Goal: Transaction & Acquisition: Obtain resource

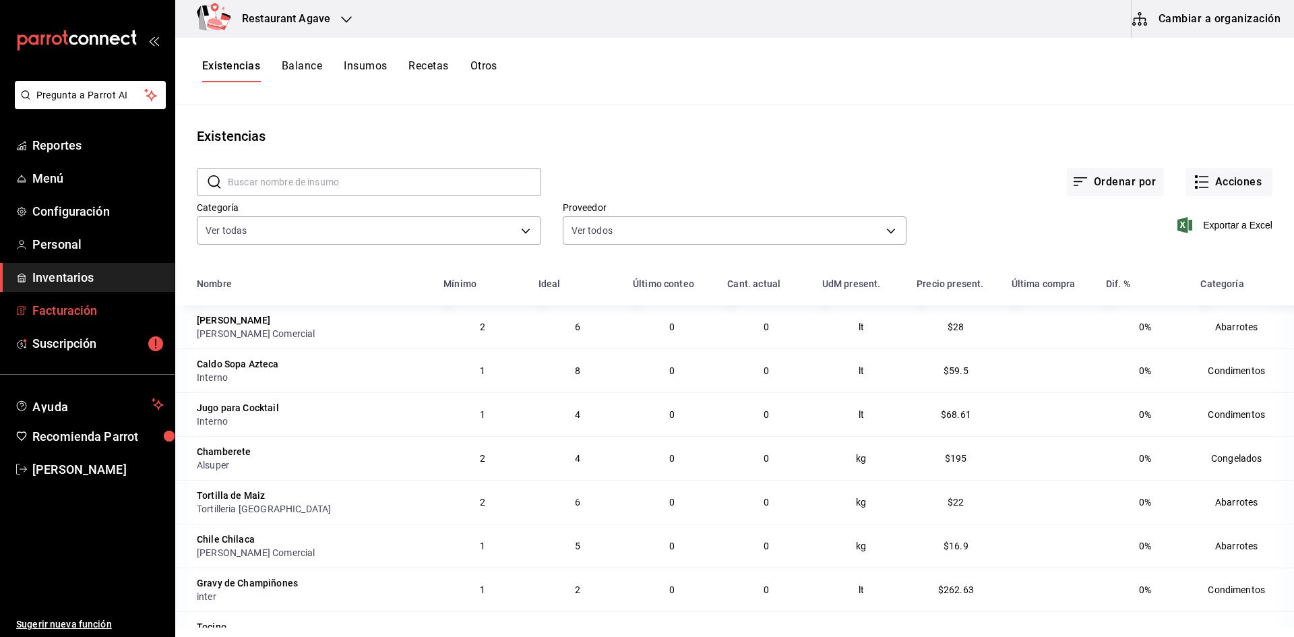
click at [64, 306] on span "Facturación" at bounding box center [97, 310] width 131 height 18
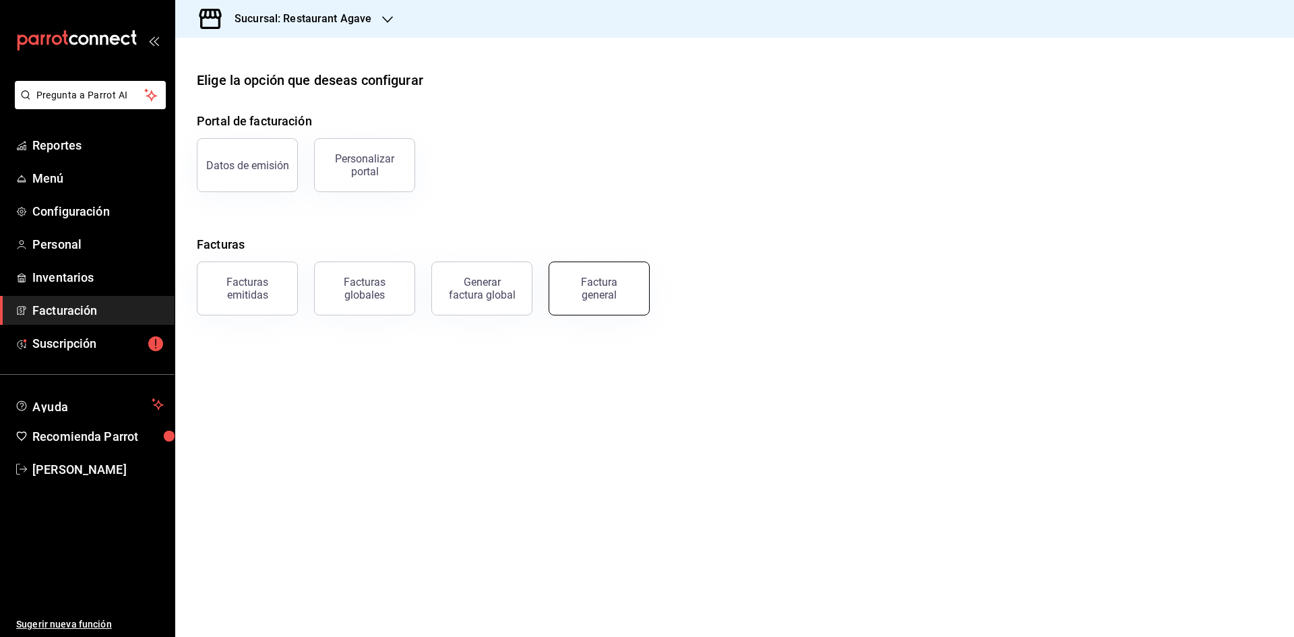
click at [601, 278] on div "Factura general" at bounding box center [598, 289] width 67 height 26
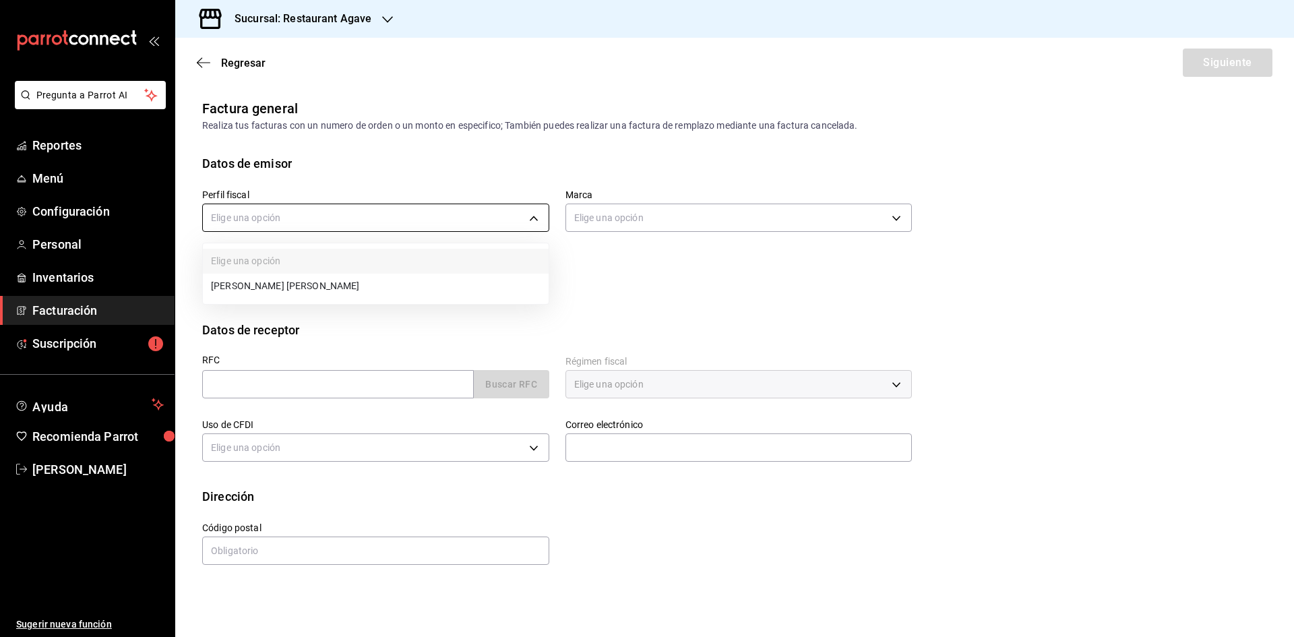
drag, startPoint x: 376, startPoint y: 216, endPoint x: 376, endPoint y: 226, distance: 9.4
click at [376, 217] on body "Pregunta a Parrot AI Reportes Menú Configuración Personal Inventarios Facturaci…" at bounding box center [647, 318] width 1294 height 637
click at [373, 286] on li "[PERSON_NAME] [PERSON_NAME]" at bounding box center [376, 286] width 346 height 25
type input "ad901036-74df-4fe8-addc-bdb4b17d016d"
type input "ac14864f-e3a0-4832-92fd-dda121f57a49"
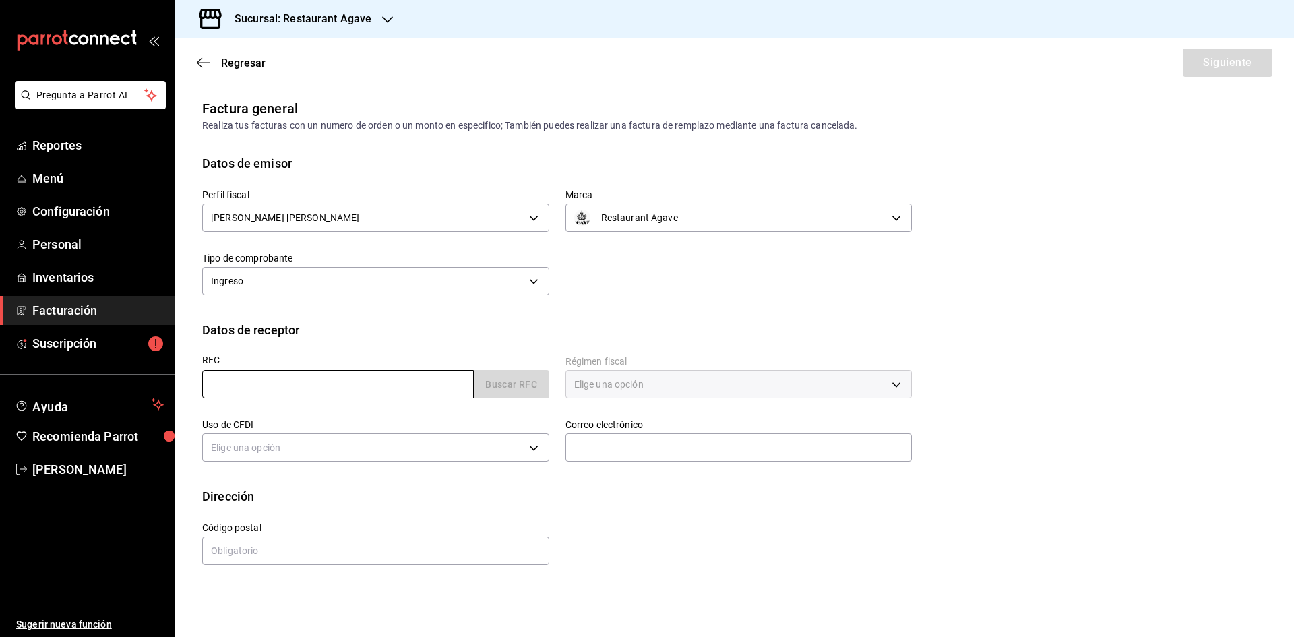
click at [328, 389] on input "text" at bounding box center [338, 384] width 272 height 28
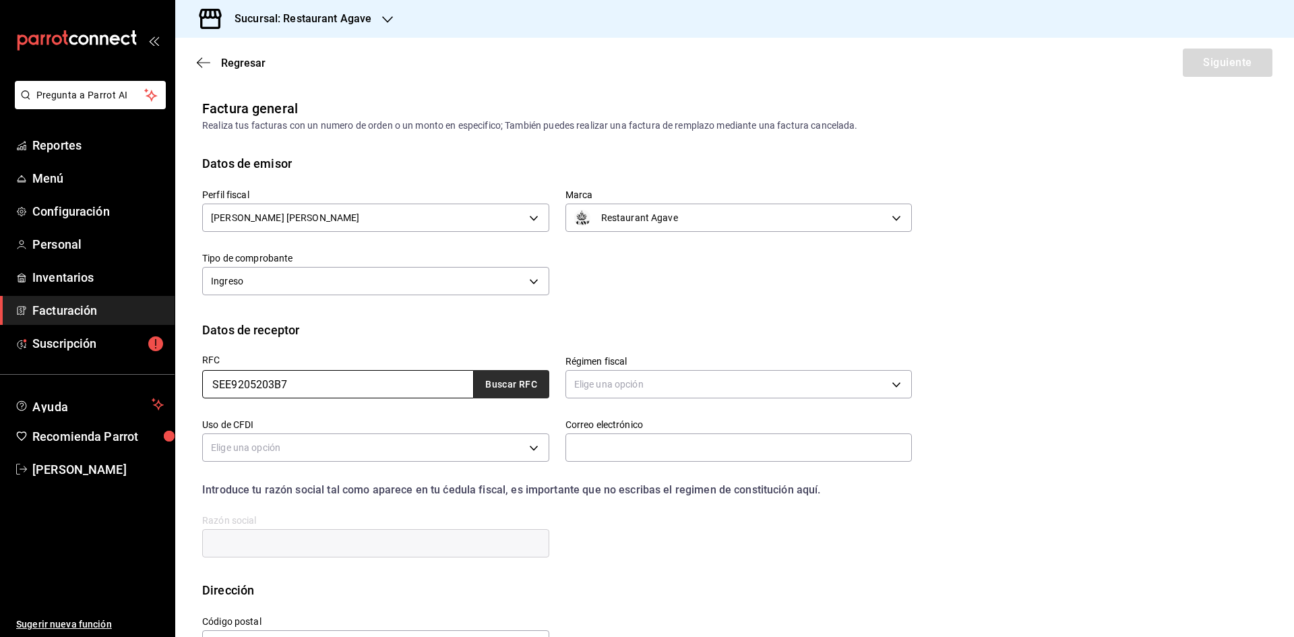
type input "SEE9205203B7"
click at [485, 383] on button "Buscar RFC" at bounding box center [511, 384] width 75 height 28
click at [863, 386] on body "Pregunta a Parrot AI Reportes Menú Configuración Personal Inventarios Facturaci…" at bounding box center [647, 318] width 1294 height 637
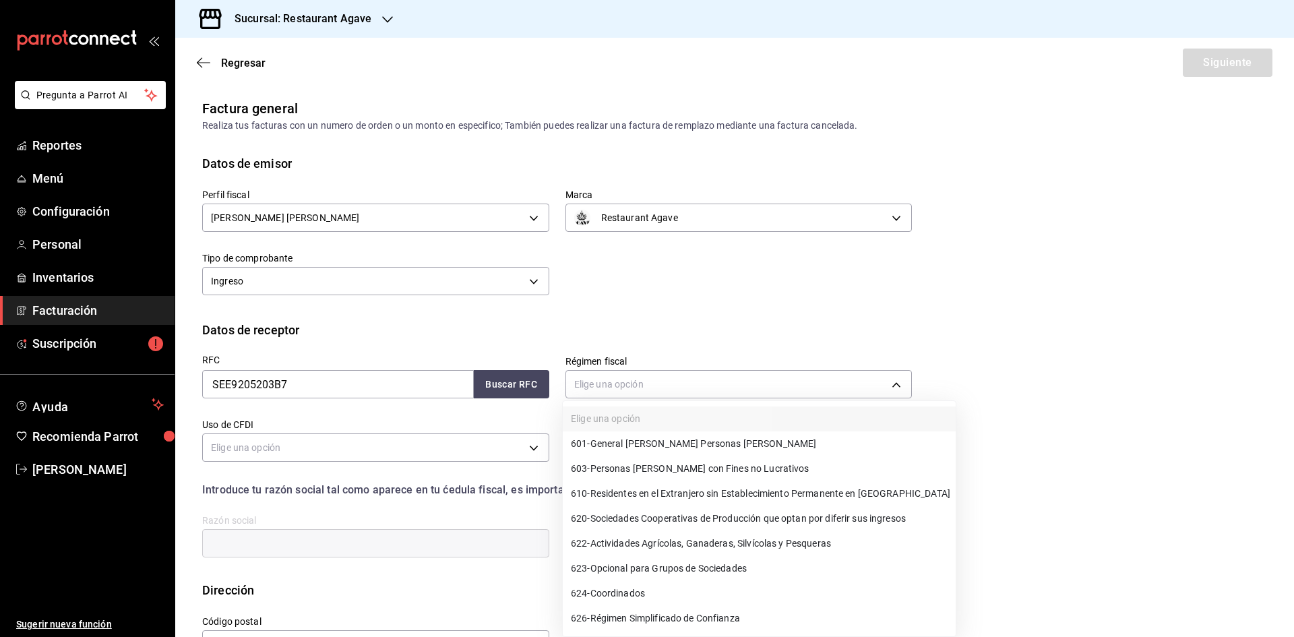
click at [760, 466] on span "603 - Personas [PERSON_NAME] con Fines no Lucrativos" at bounding box center [690, 469] width 239 height 14
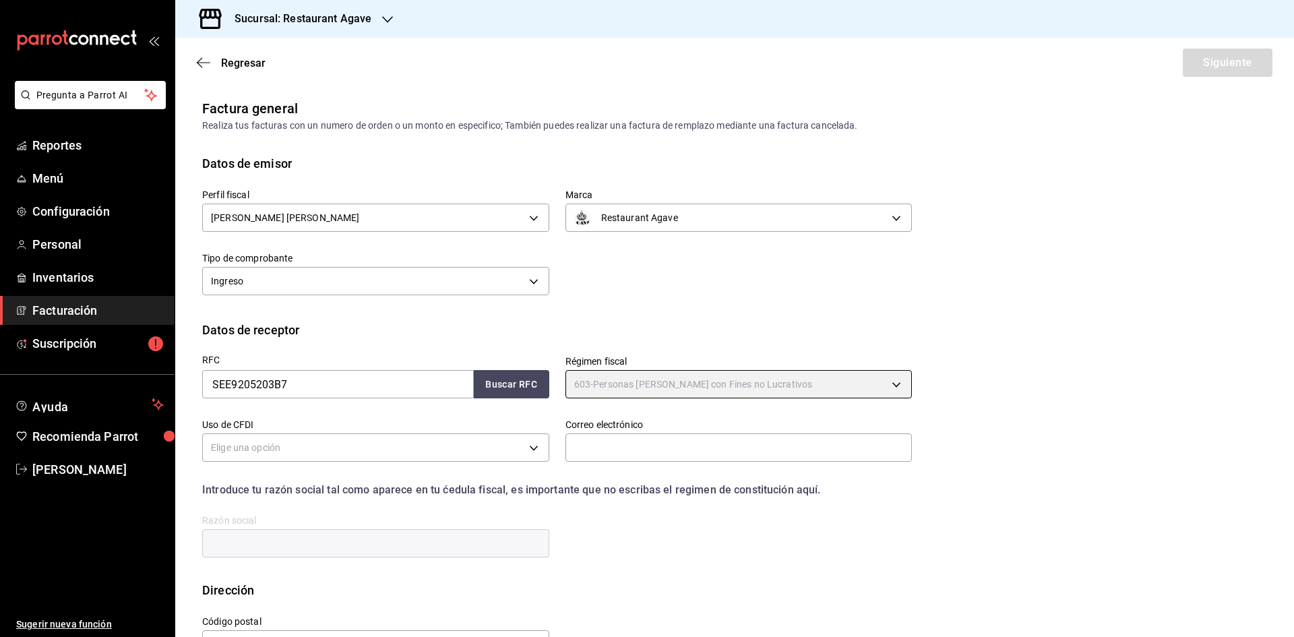
type input "603"
click at [432, 441] on body "Pregunta a Parrot AI Reportes Menú Configuración Personal Inventarios Facturaci…" at bounding box center [647, 318] width 1294 height 637
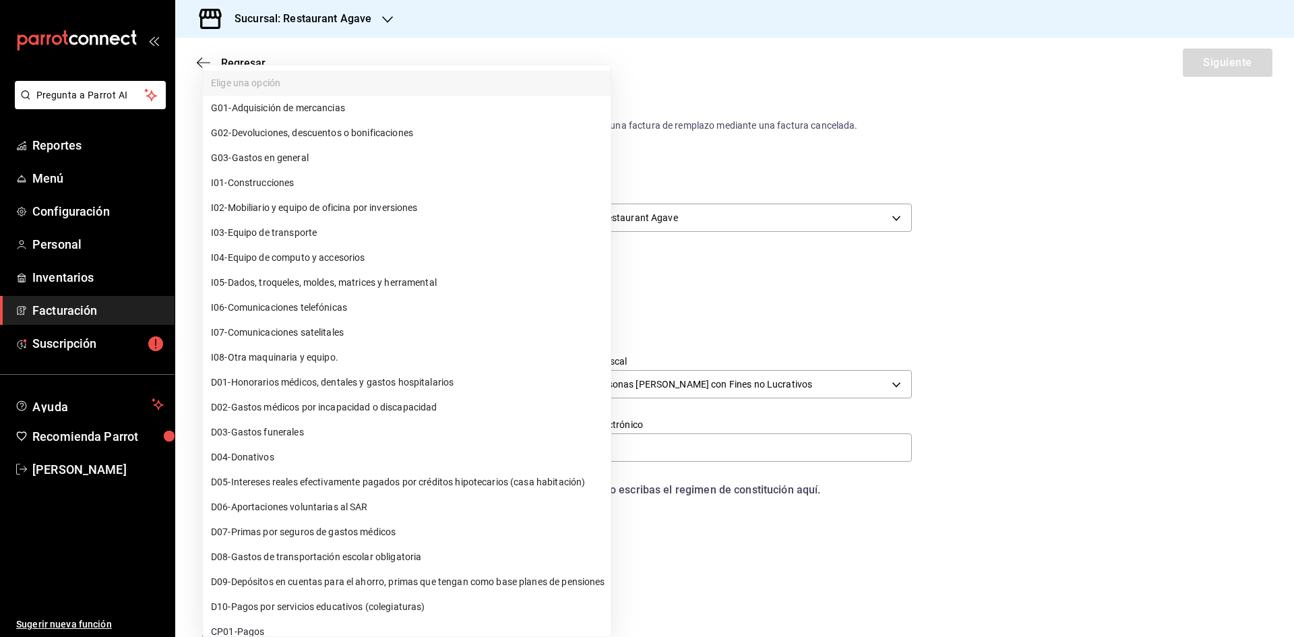
click at [329, 163] on li "G03 - Gastos en general" at bounding box center [407, 158] width 408 height 25
type input "G03"
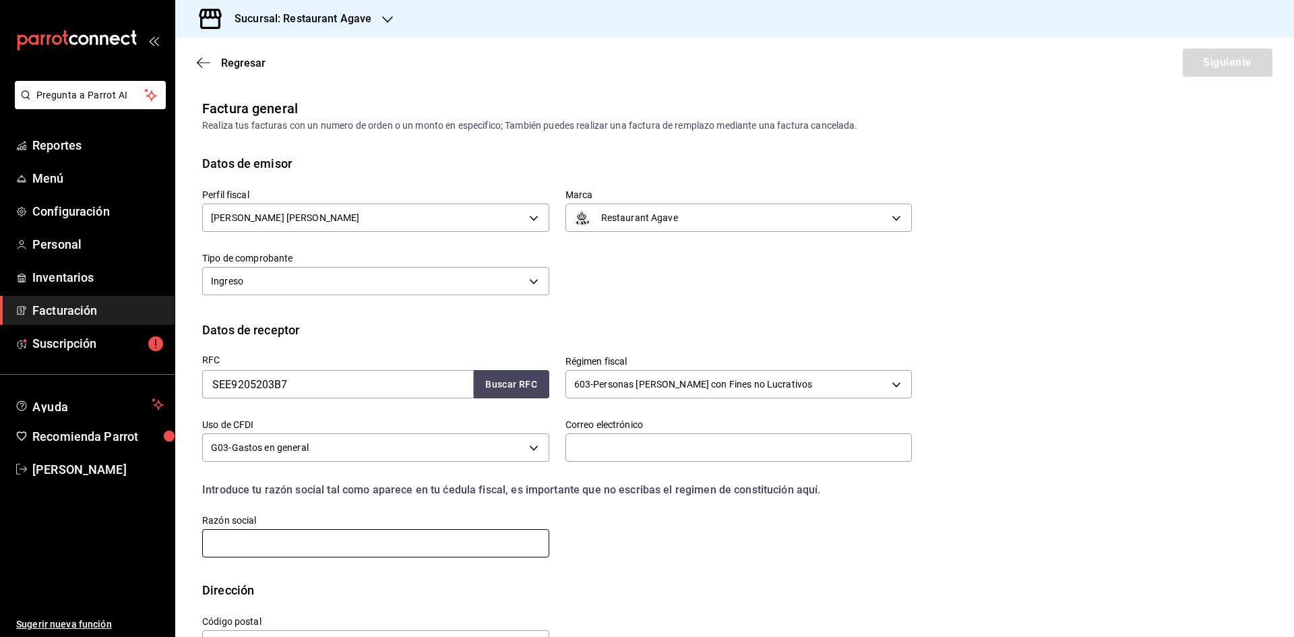
click at [400, 555] on input "text" at bounding box center [375, 543] width 347 height 28
type input "SERVICIOS EDUCATIVOS DEL ESTADO DE [GEOGRAPHIC_DATA]"
click at [663, 440] on input "text" at bounding box center [738, 447] width 347 height 28
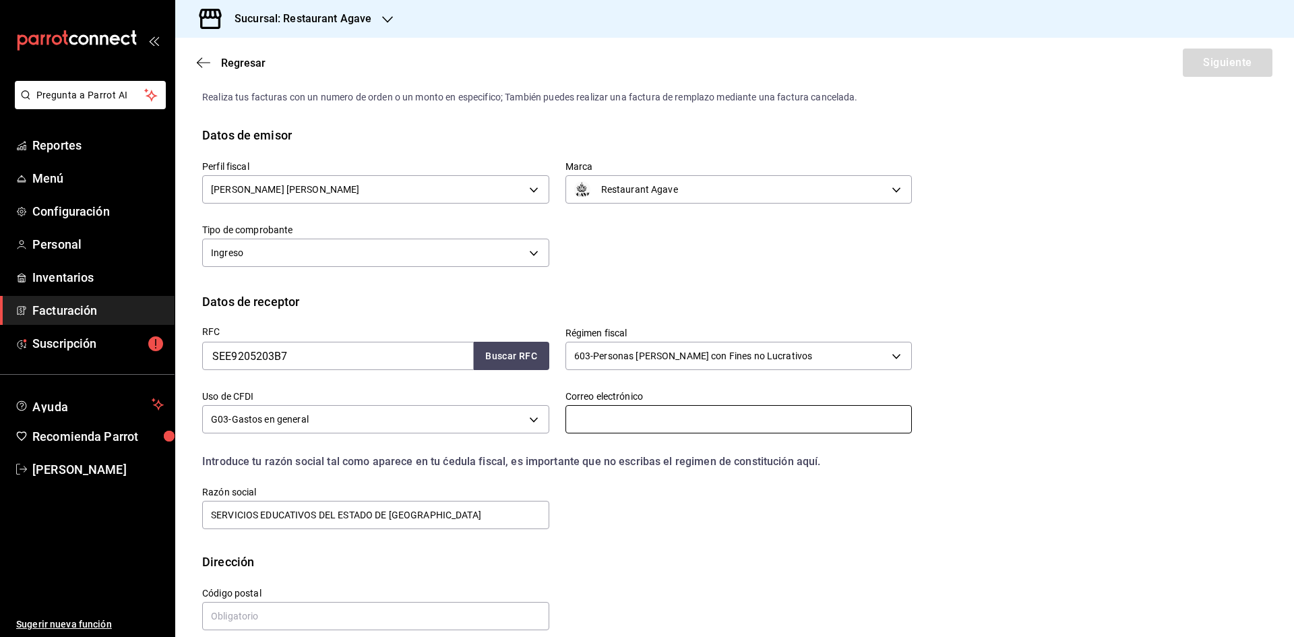
scroll to position [45, 0]
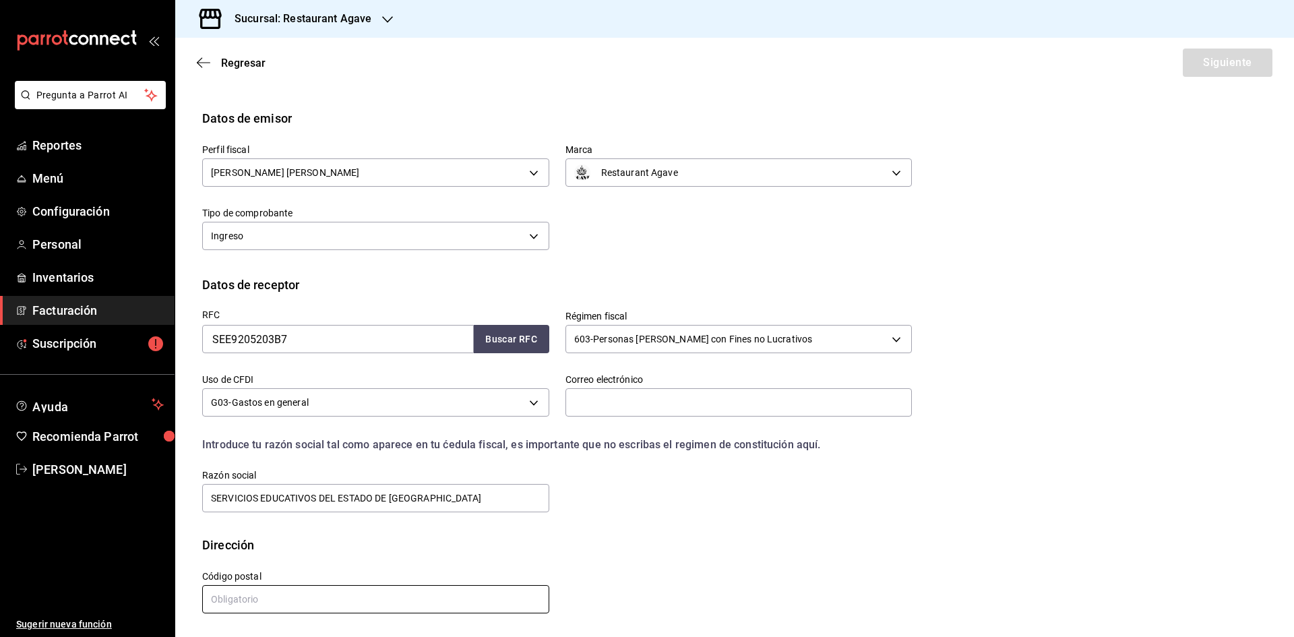
click at [277, 594] on input "text" at bounding box center [375, 599] width 347 height 28
type input "31200"
click at [632, 402] on input "text" at bounding box center [738, 402] width 347 height 28
type input "[EMAIL_ADDRESS][PERSON_NAME][DOMAIN_NAME]"
click at [1218, 67] on button "Siguiente" at bounding box center [1228, 63] width 90 height 28
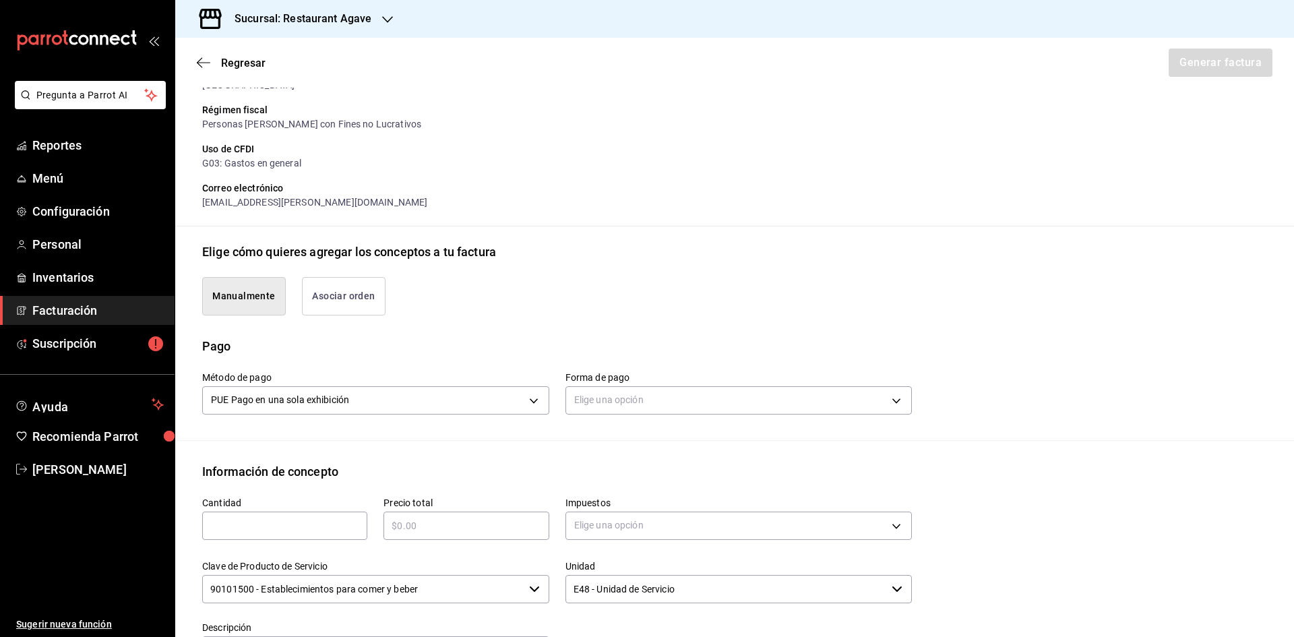
scroll to position [180, 0]
click at [249, 523] on input "text" at bounding box center [284, 524] width 165 height 16
type input "1"
click at [499, 518] on input "text" at bounding box center [465, 524] width 165 height 16
type input "$385"
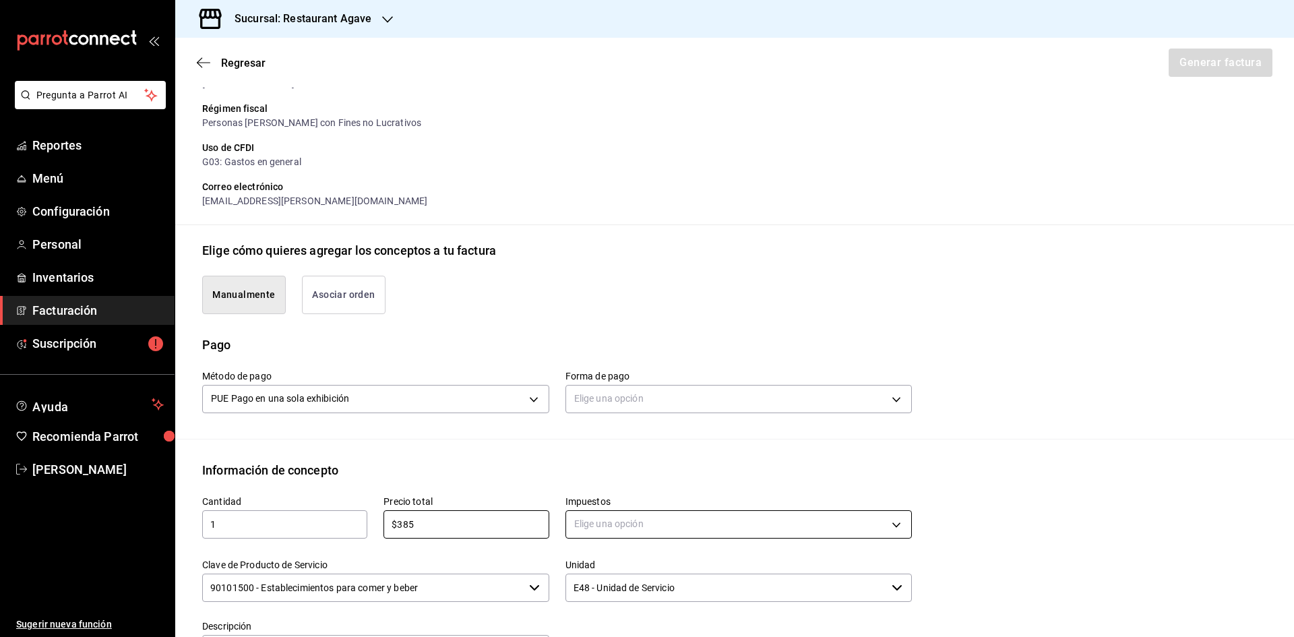
click at [795, 511] on body "Pregunta a Parrot AI Reportes Menú Configuración Personal Inventarios Facturaci…" at bounding box center [647, 318] width 1294 height 637
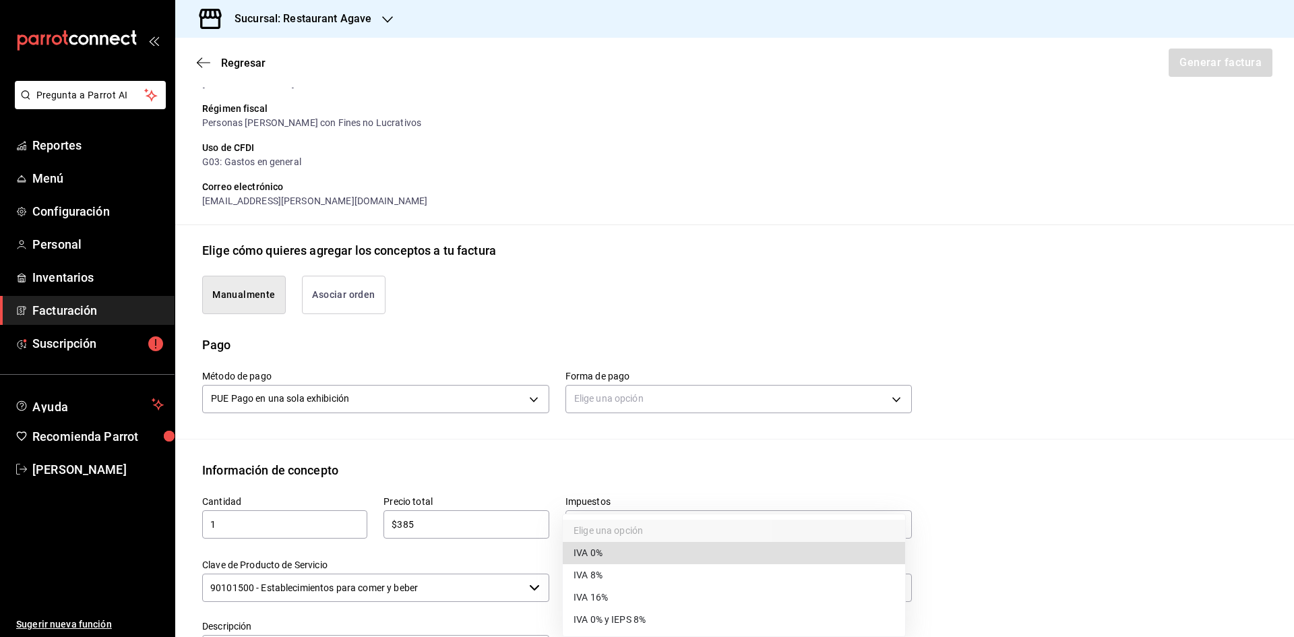
click at [636, 594] on li "IVA 16%" at bounding box center [734, 597] width 342 height 22
type input "IVA_16"
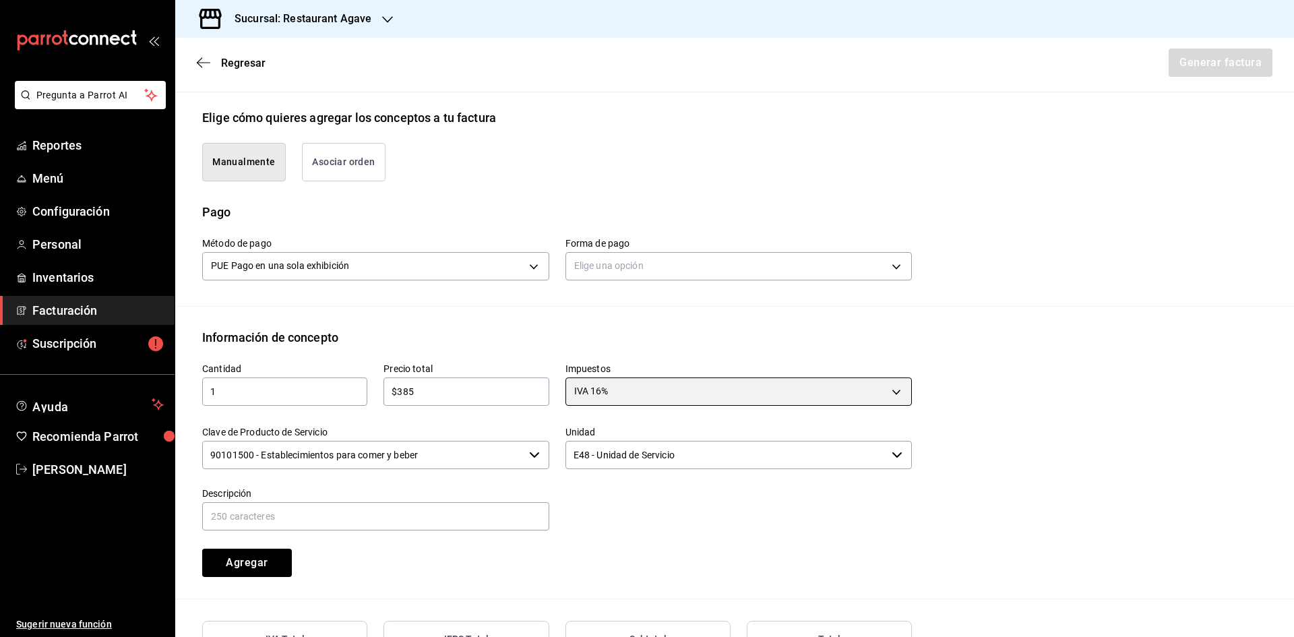
scroll to position [315, 0]
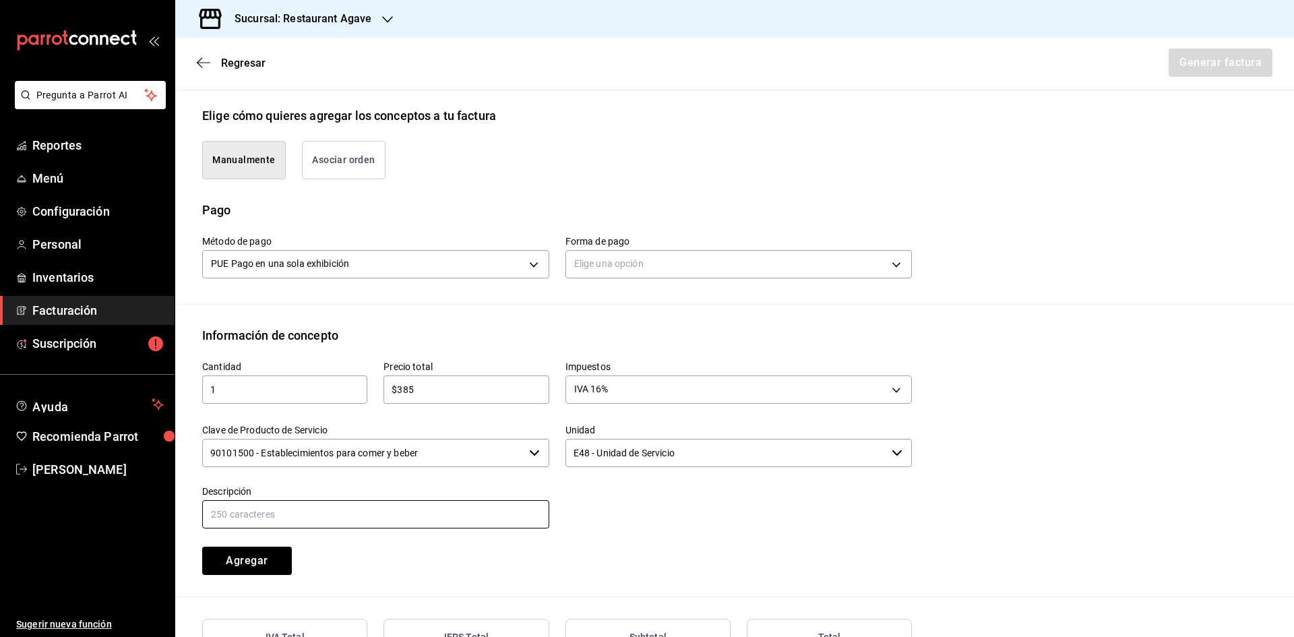
click at [381, 523] on input "text" at bounding box center [375, 514] width 347 height 28
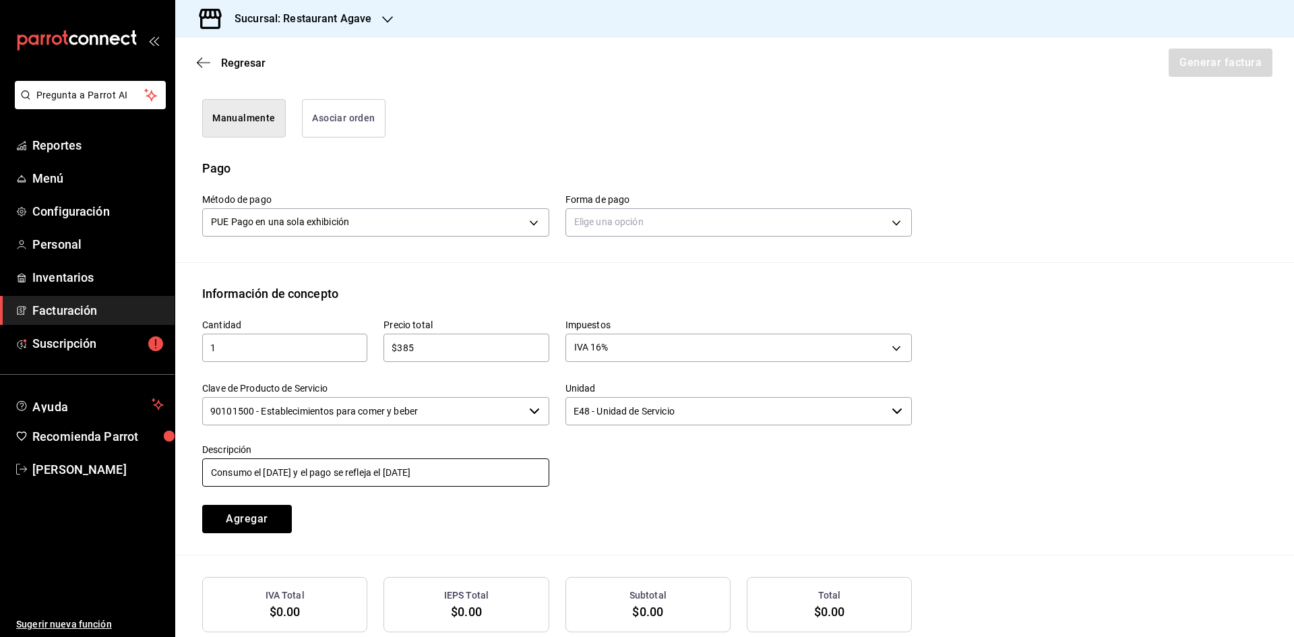
scroll to position [433, 0]
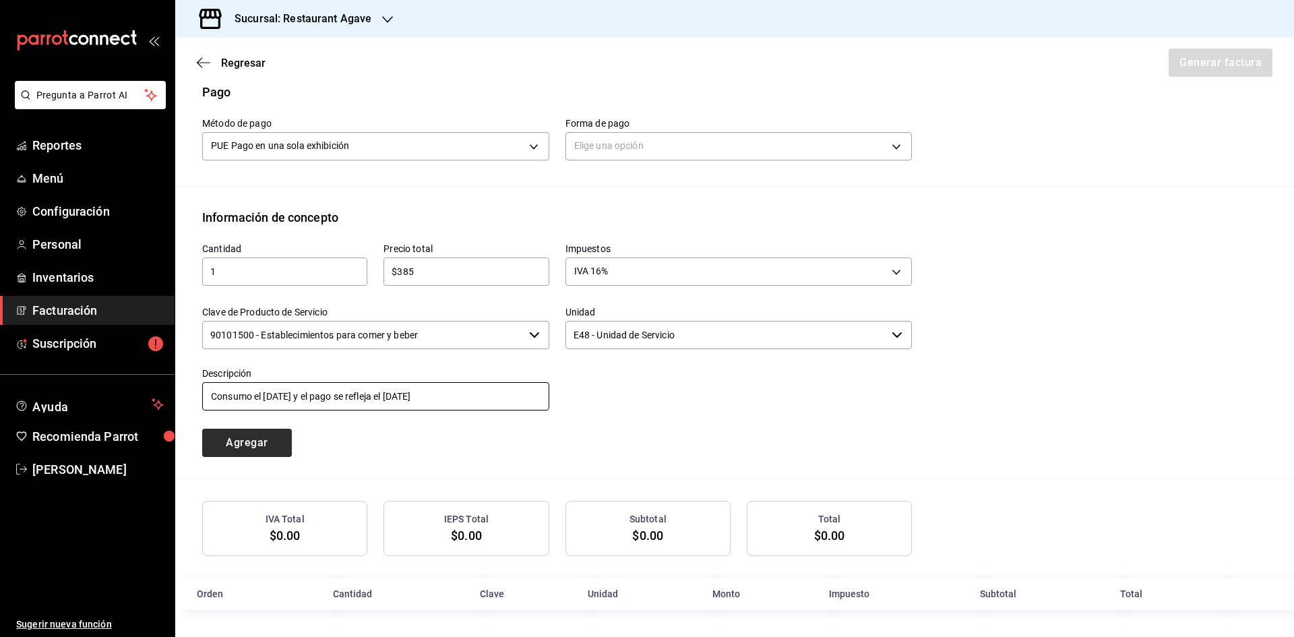
type input "Consumo el [DATE] y el pago se refleja el [DATE]"
click at [259, 438] on button "Agregar" at bounding box center [247, 443] width 90 height 28
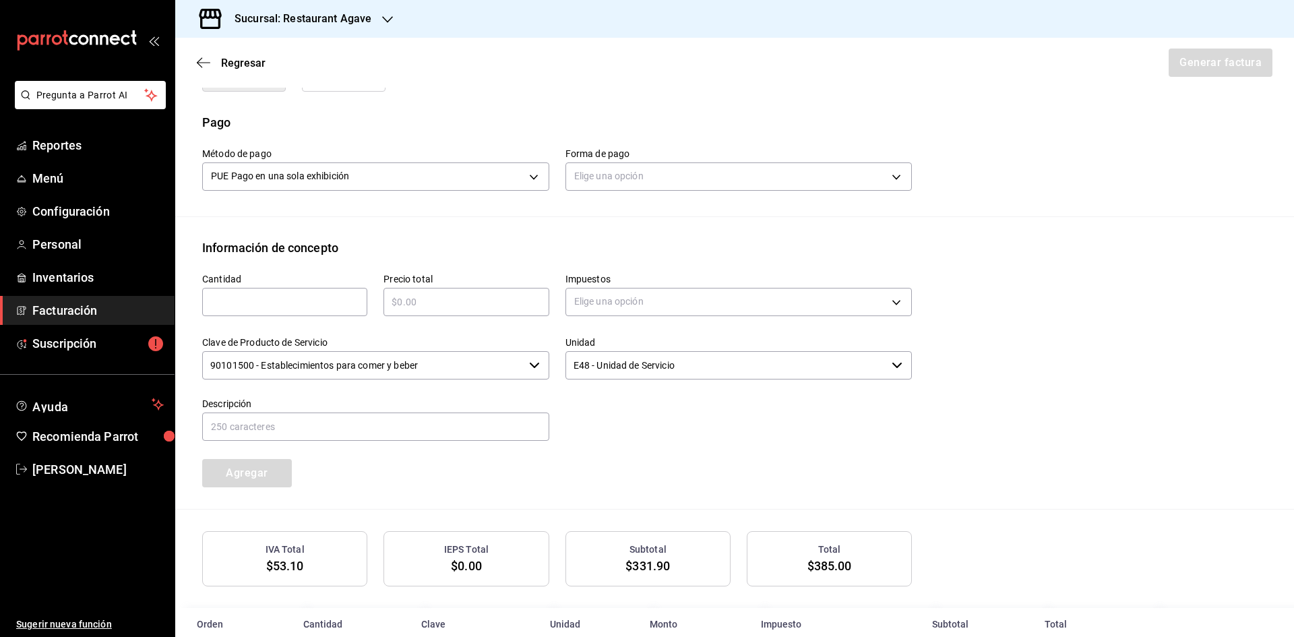
scroll to position [400, 0]
click at [777, 173] on body "Pregunta a Parrot AI Reportes Menú Configuración Personal Inventarios Facturaci…" at bounding box center [647, 318] width 1294 height 637
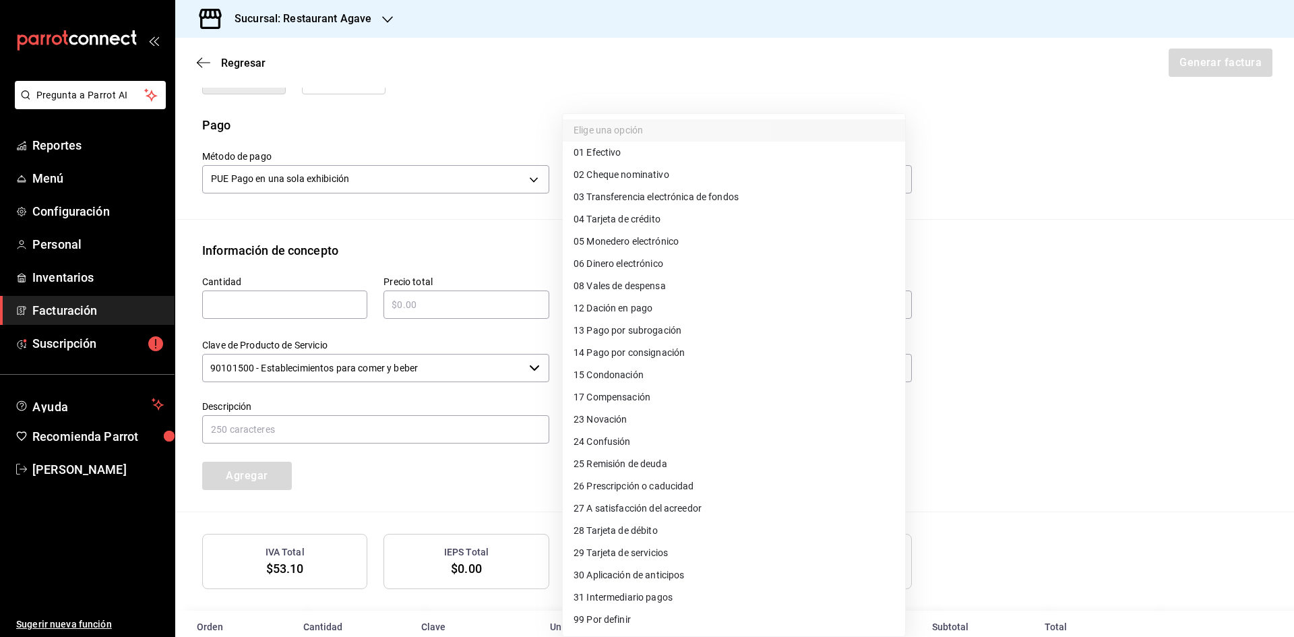
click at [683, 528] on li "28 Tarjeta de débito" at bounding box center [734, 531] width 342 height 22
type input "28"
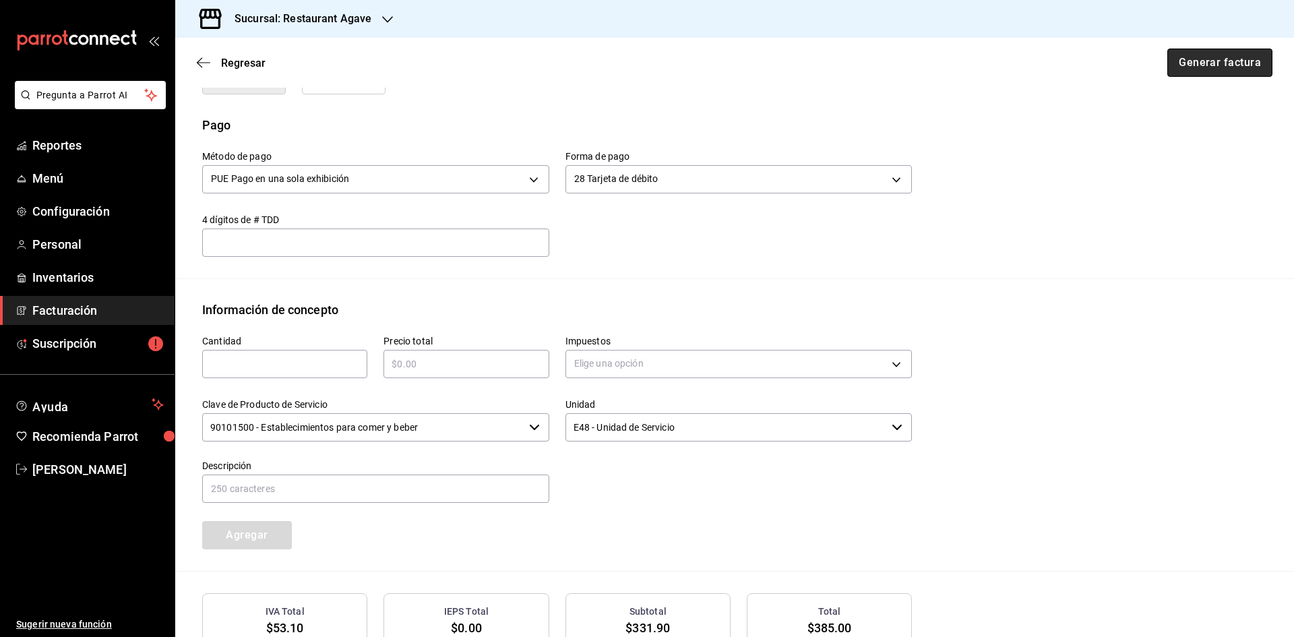
click at [1214, 50] on button "Generar factura" at bounding box center [1219, 63] width 105 height 28
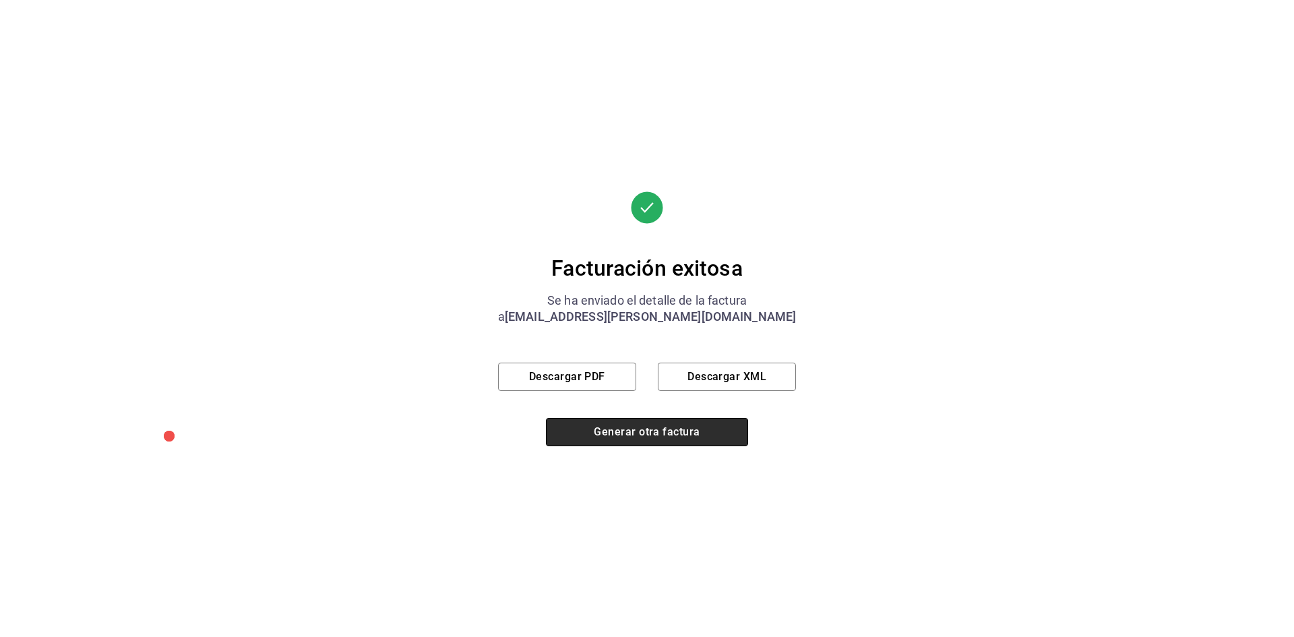
click at [625, 428] on button "Generar otra factura" at bounding box center [647, 432] width 202 height 28
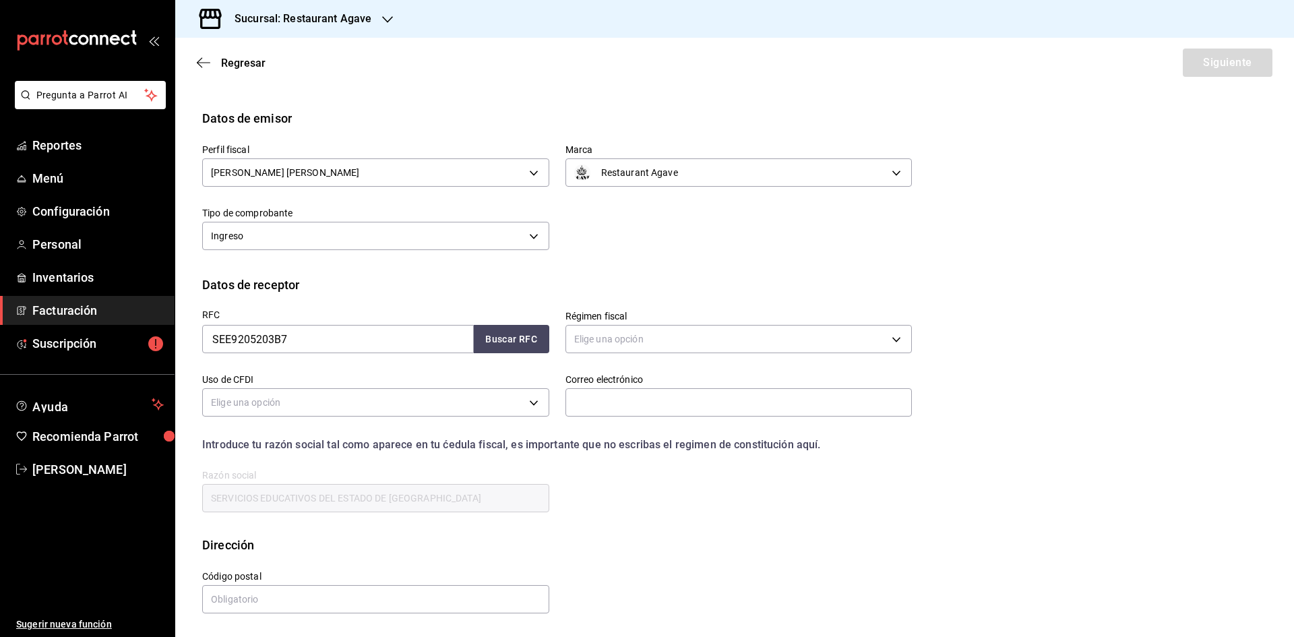
scroll to position [0, 0]
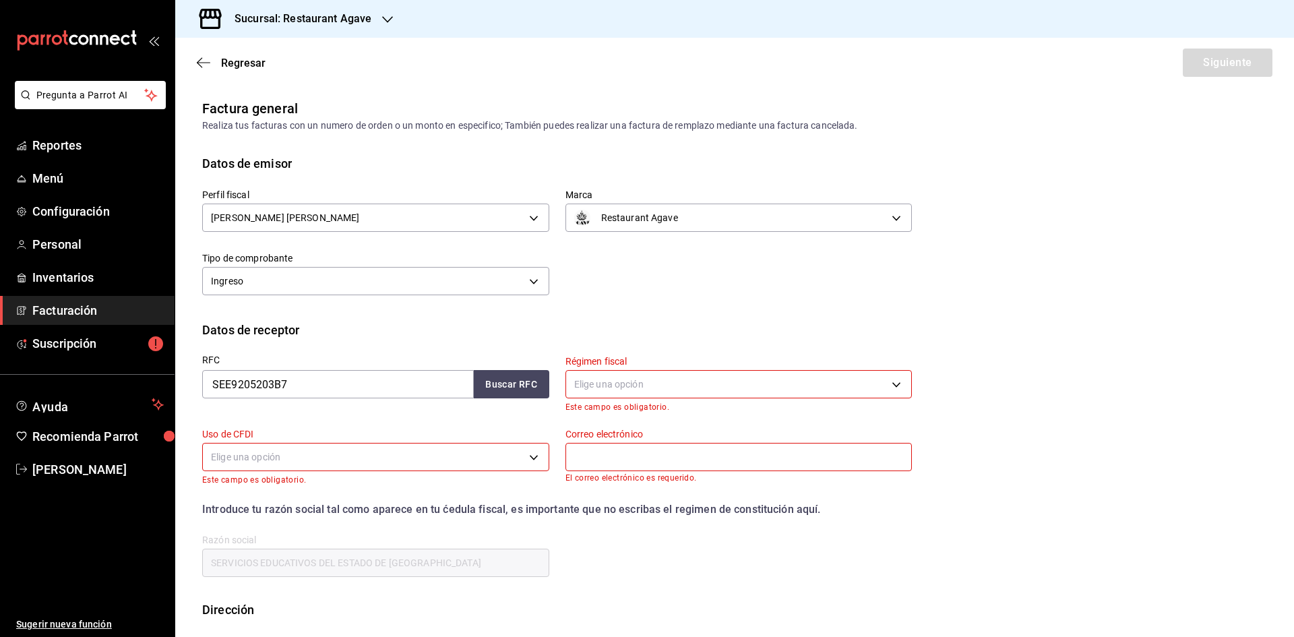
click at [105, 311] on span "Facturación" at bounding box center [97, 310] width 131 height 18
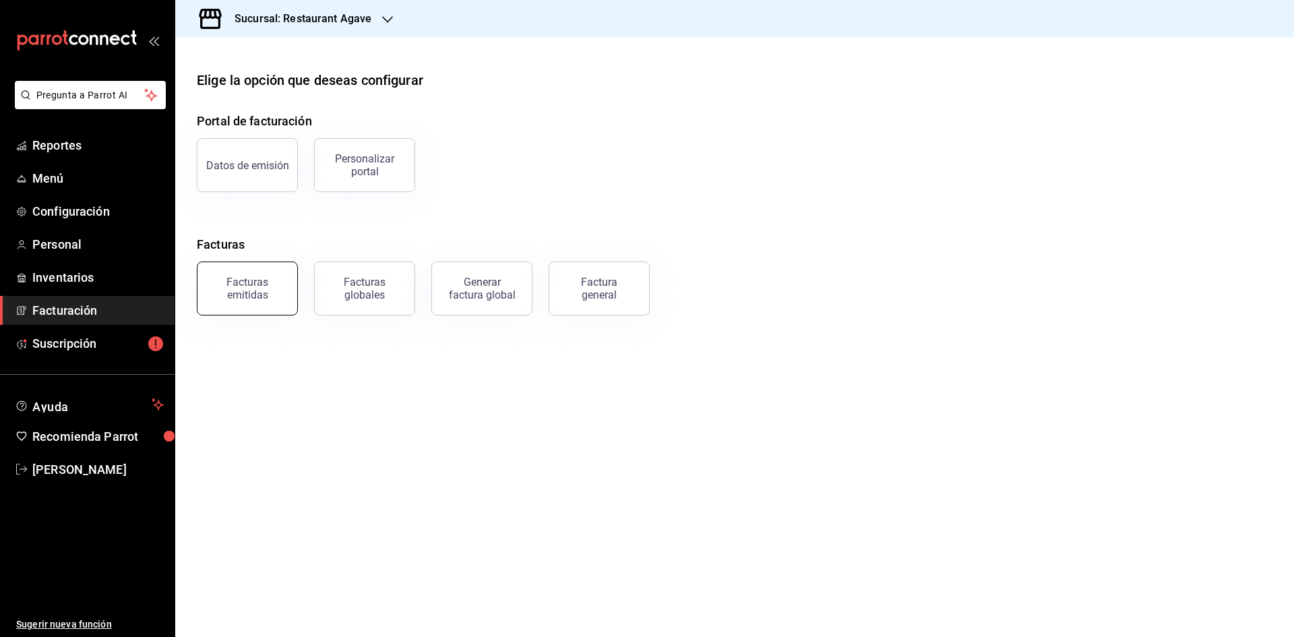
click at [290, 299] on button "Facturas emitidas" at bounding box center [247, 288] width 101 height 54
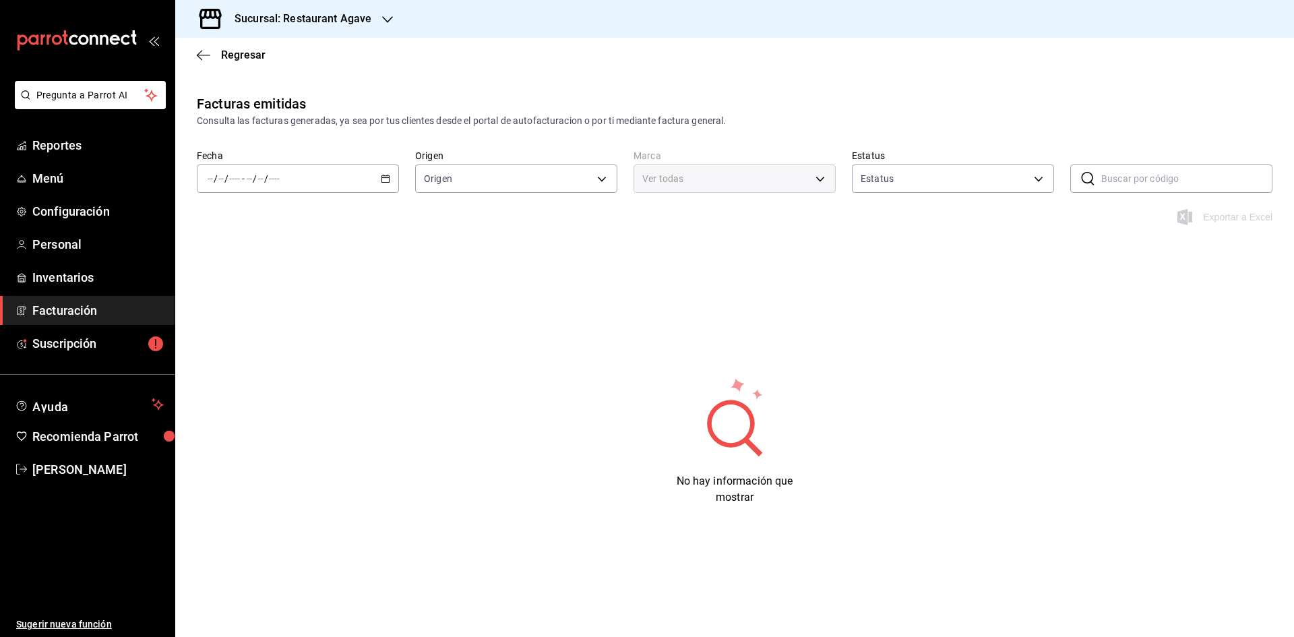
type input "ORDER_INVOICE,GENERAL_INVOICE"
type input "ACTIVE,PENDING_CANCELLATION,CANCELLED,PRE_CANCELLED"
type input "ac14864f-e3a0-4832-92fd-dda121f57a49"
click at [357, 178] on div "/ / - / /" at bounding box center [298, 178] width 202 height 28
click at [259, 363] on li "Rango de fechas" at bounding box center [260, 371] width 126 height 30
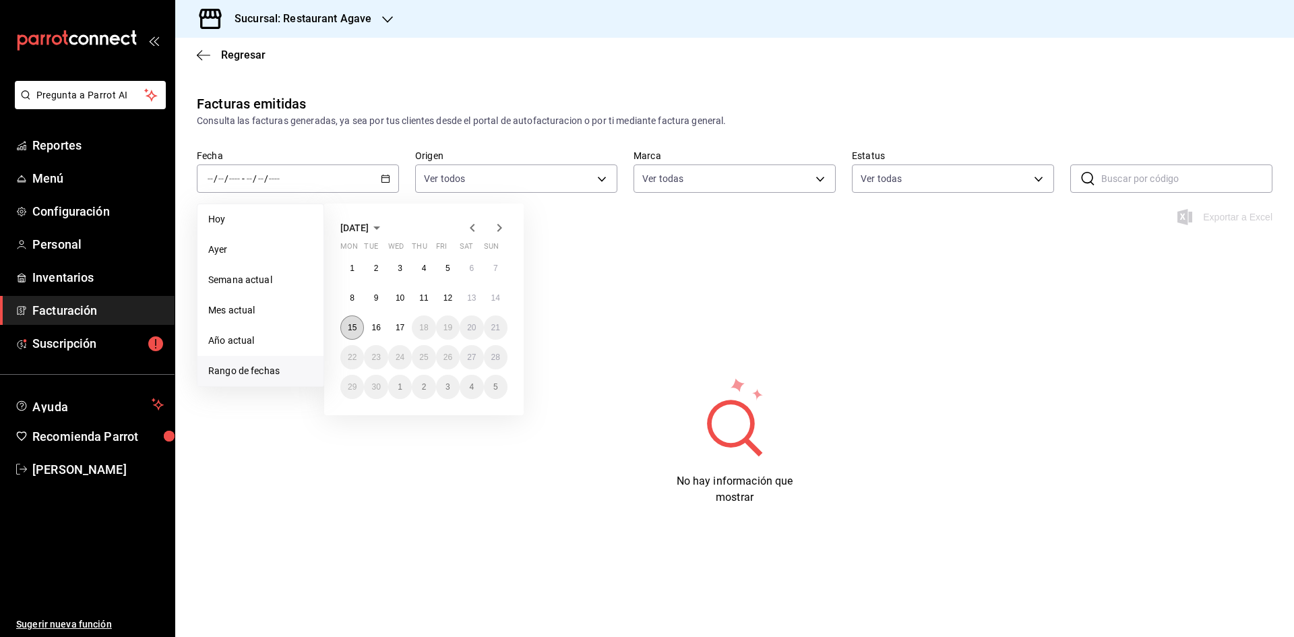
click at [357, 330] on abbr "15" at bounding box center [352, 327] width 9 height 9
click at [355, 325] on abbr "15" at bounding box center [352, 327] width 9 height 9
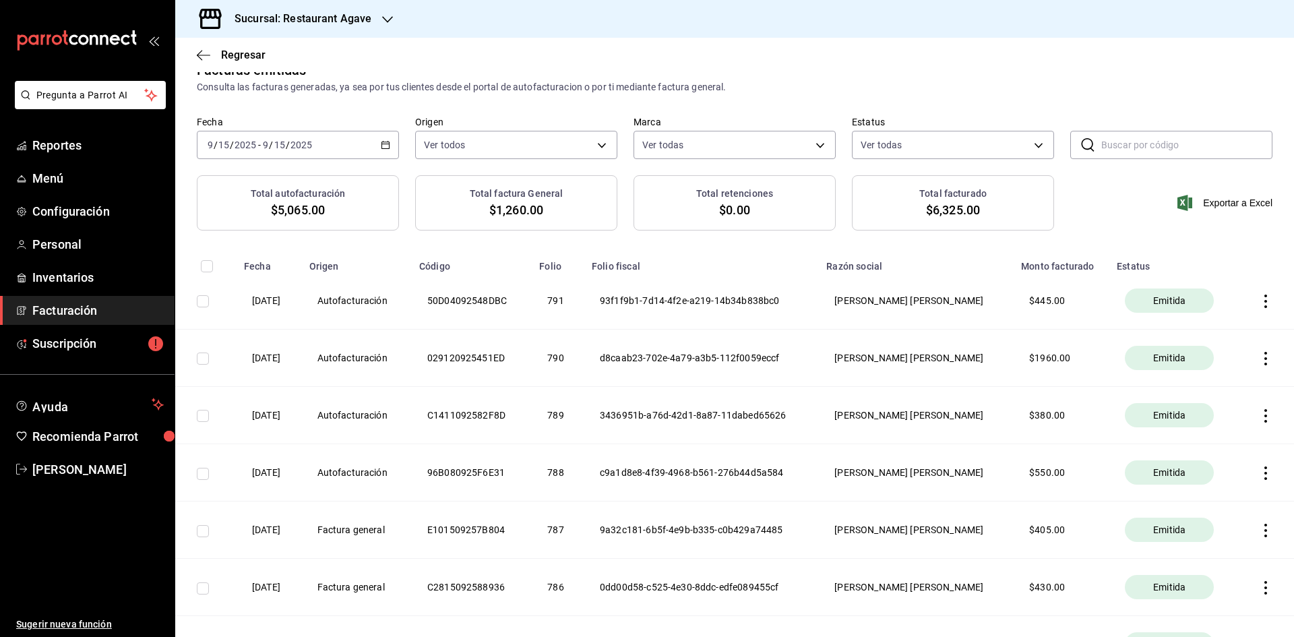
scroll to position [135, 0]
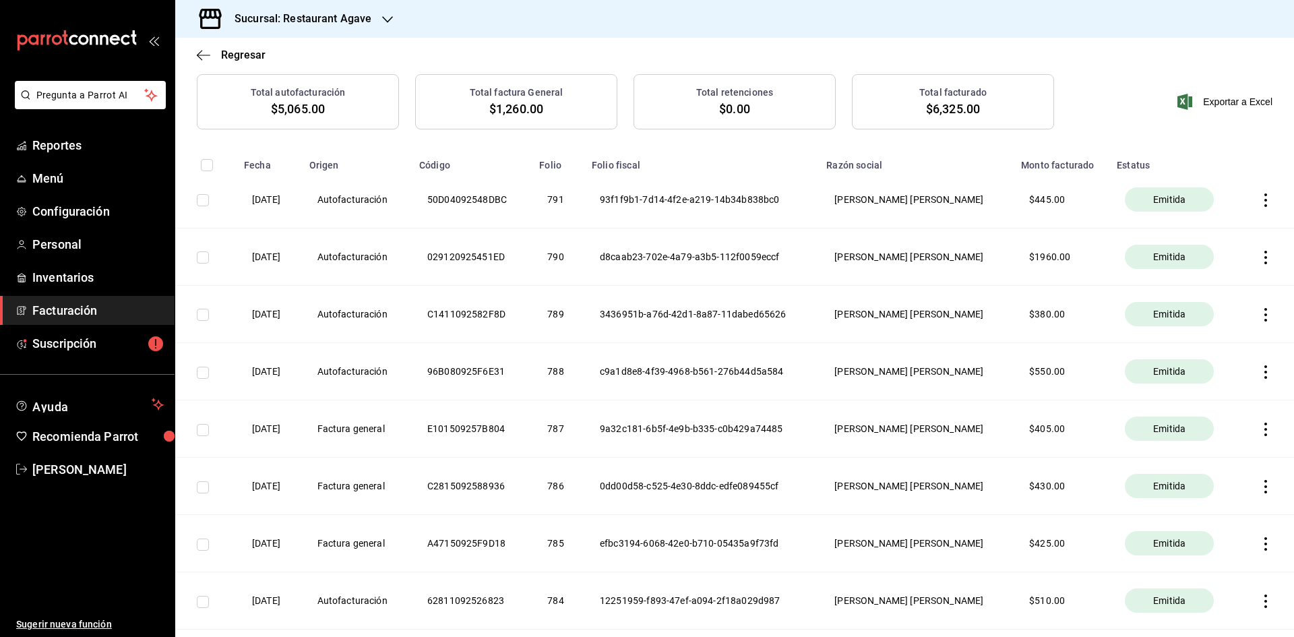
click at [1259, 487] on icon "button" at bounding box center [1265, 486] width 13 height 13
click at [1233, 464] on li "Descargar PDF" at bounding box center [1203, 453] width 119 height 34
click at [1264, 486] on icon "button" at bounding box center [1265, 486] width 3 height 13
click at [1227, 479] on li "Descargar XML" at bounding box center [1203, 487] width 119 height 34
